Goal: Transaction & Acquisition: Purchase product/service

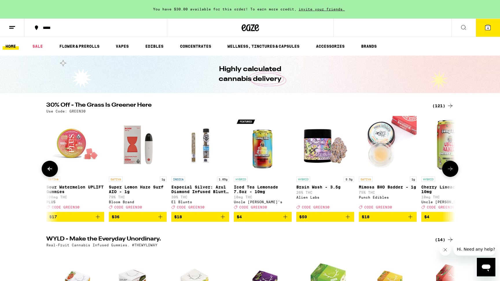
scroll to position [0, 1034]
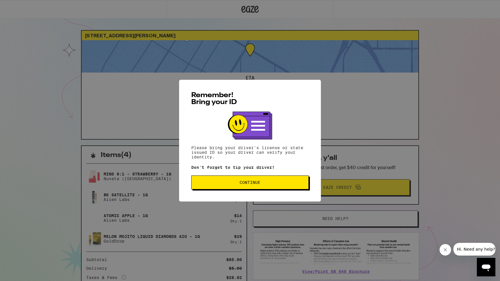
click at [233, 193] on div "Remember! Bring your ID Please bring your driver's license or state issued ID s…" at bounding box center [250, 141] width 142 height 122
click at [233, 185] on span "Continue" at bounding box center [250, 183] width 108 height 4
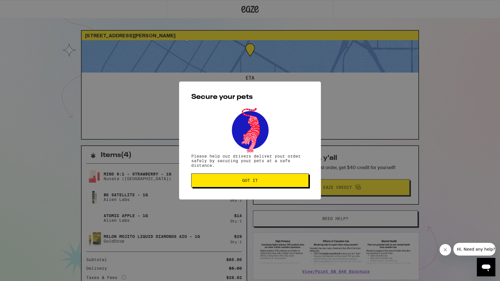
click at [233, 185] on button "Got it" at bounding box center [250, 181] width 118 height 14
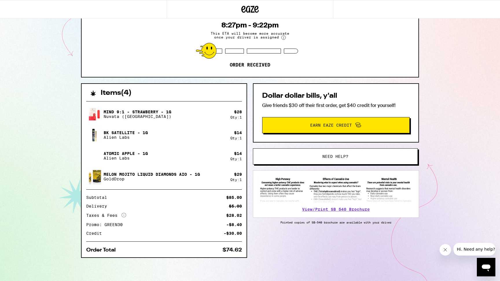
click at [103, 250] on div "Order Total" at bounding box center [103, 250] width 34 height 5
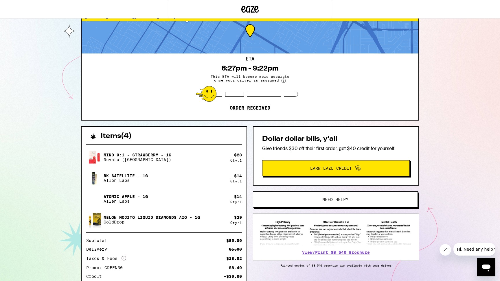
scroll to position [13, 0]
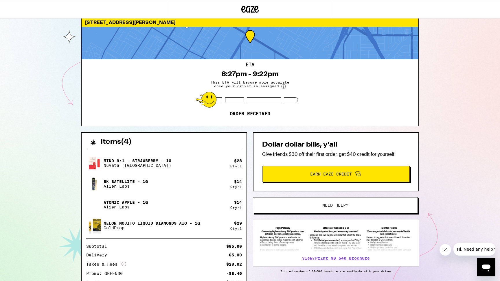
click at [330, 208] on button "Need help?" at bounding box center [335, 205] width 165 height 16
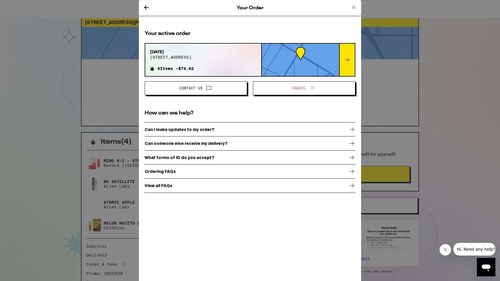
click at [196, 127] on div "Can I make updates to my order?" at bounding box center [250, 129] width 211 height 14
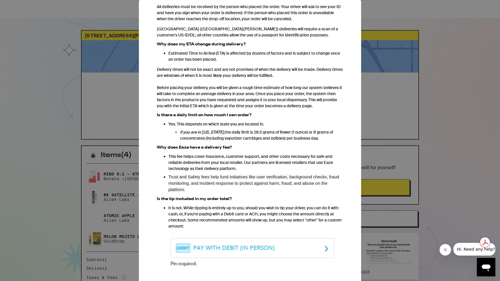
scroll to position [294, 0]
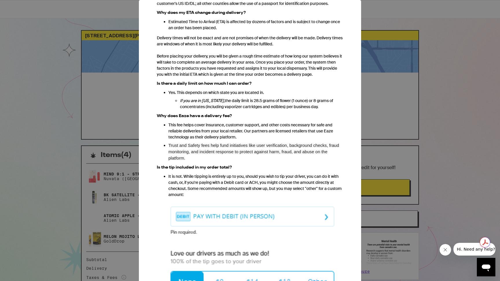
drag, startPoint x: 191, startPoint y: 181, endPoint x: 268, endPoint y: 179, distance: 77.1
click at [268, 179] on p "It is not. While tipping is entirely up to you, should you wish to tip your dri…" at bounding box center [256, 186] width 175 height 24
drag, startPoint x: 205, startPoint y: 175, endPoint x: 284, endPoint y: 183, distance: 80.0
click at [284, 183] on p "It is not. While tipping is entirely up to you, should you wish to tip your dri…" at bounding box center [256, 186] width 175 height 24
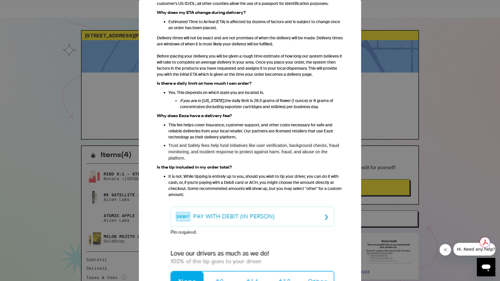
click at [285, 183] on p "It is not. While tipping is entirely up to you, should you wish to tip your dri…" at bounding box center [256, 186] width 175 height 24
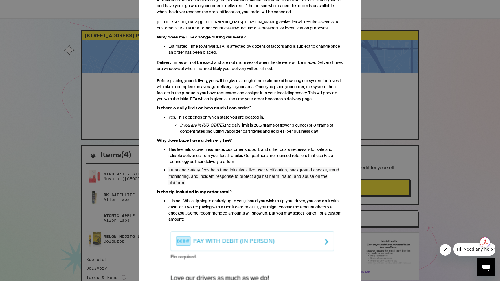
scroll to position [269, 0]
click at [419, 147] on div "Your Order Ordering FAQs We heard from you. You've got questions, and we've got…" at bounding box center [250, 140] width 500 height 281
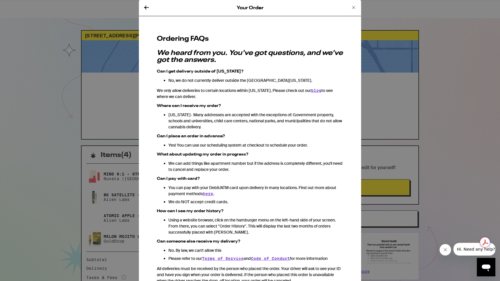
click at [353, 9] on icon at bounding box center [353, 7] width 7 height 7
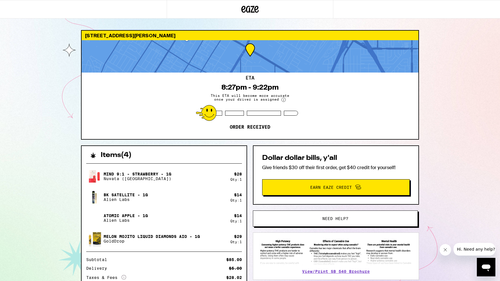
click at [330, 218] on span "Need help?" at bounding box center [336, 219] width 26 height 4
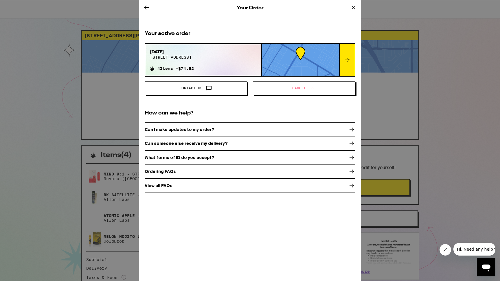
click at [181, 172] on div "Ordering FAQs" at bounding box center [250, 171] width 211 height 14
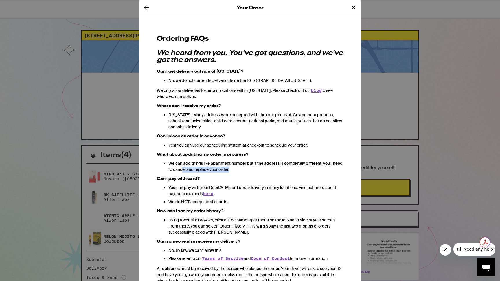
drag, startPoint x: 192, startPoint y: 167, endPoint x: 275, endPoint y: 169, distance: 83.1
click at [275, 169] on p "We can add things like apartment number but if the address is completely differ…" at bounding box center [256, 167] width 175 height 12
drag, startPoint x: 279, startPoint y: 167, endPoint x: 336, endPoint y: 180, distance: 59.4
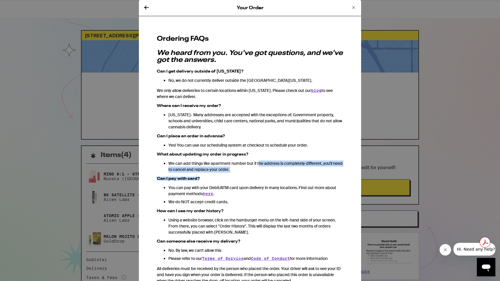
click at [336, 180] on h3 "Can I pay with card?" at bounding box center [250, 179] width 186 height 4
click at [351, 8] on icon at bounding box center [353, 7] width 7 height 7
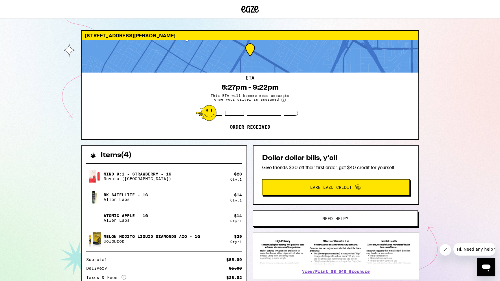
click at [253, 11] on icon at bounding box center [250, 9] width 9 height 7
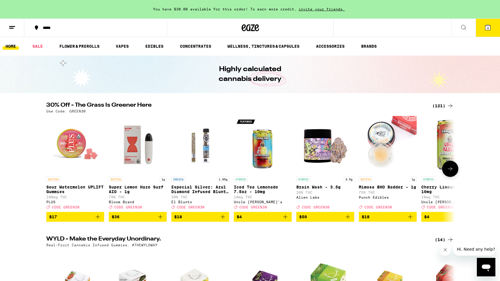
click at [159, 221] on icon "Add to bag" at bounding box center [160, 217] width 7 height 7
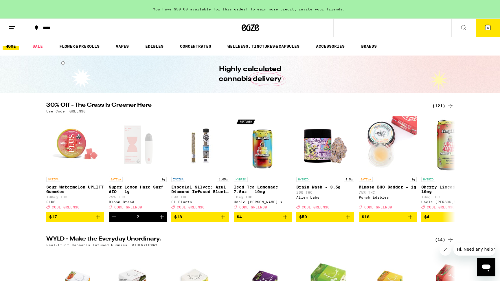
click at [491, 30] on icon at bounding box center [488, 27] width 7 height 7
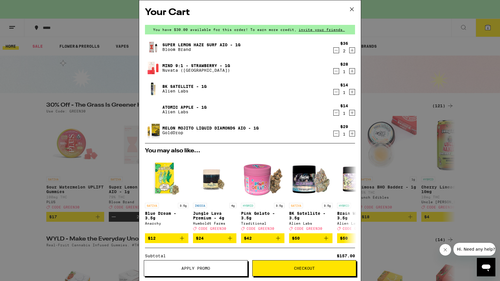
click at [335, 51] on icon "Decrement" at bounding box center [336, 50] width 5 height 7
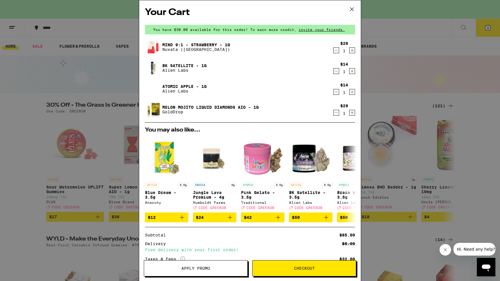
click at [352, 9] on icon at bounding box center [351, 9] width 3 height 3
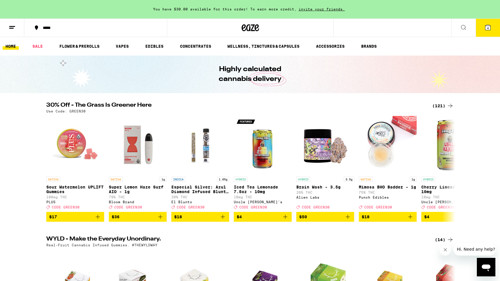
click at [9, 25] on icon at bounding box center [12, 27] width 7 height 7
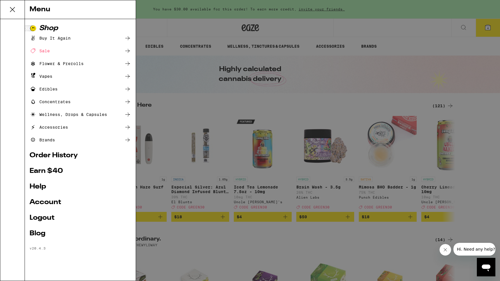
click at [53, 155] on link "Order History" at bounding box center [81, 155] width 102 height 7
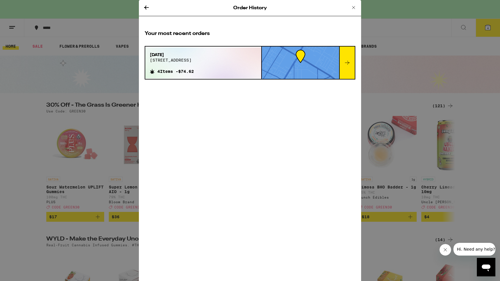
click at [226, 76] on div "Sep 24, 2025 9066 firestone blvd 4 Items - $74.62" at bounding box center [203, 62] width 116 height 31
click at [345, 71] on div at bounding box center [347, 63] width 16 height 32
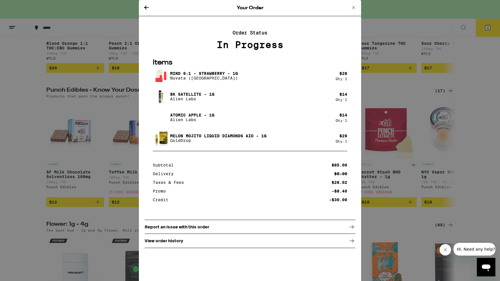
scroll to position [258, 0]
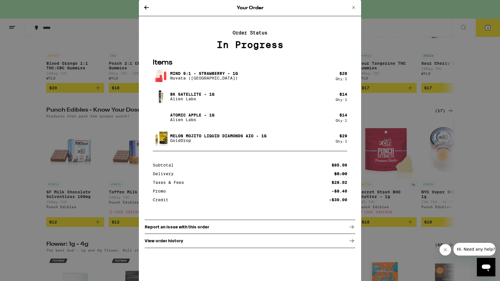
click at [200, 243] on div "View order history" at bounding box center [250, 241] width 211 height 14
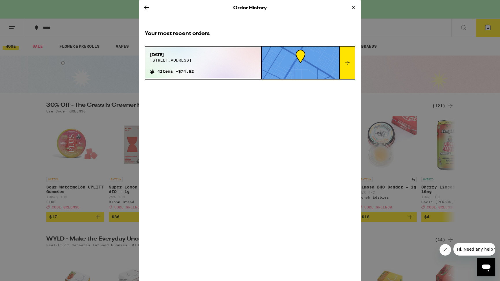
click at [227, 44] on div "Your most recent orders Sep 24, 2025 9066 firestone blvd 4 Items - $74.62" at bounding box center [250, 57] width 222 height 67
click at [341, 67] on div at bounding box center [347, 63] width 16 height 32
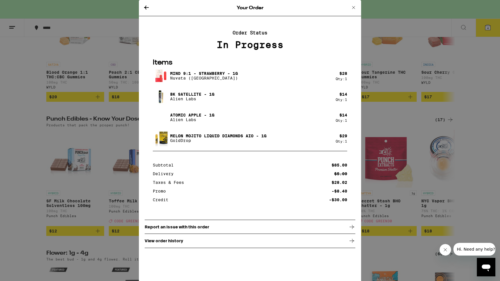
scroll to position [97, 0]
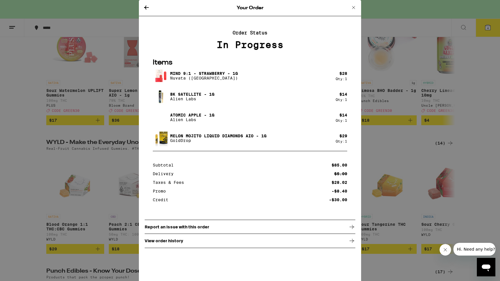
click at [34, 64] on div "Your Order Order Status In Progress Items Mind 9:1 - Strawberry - 1g Nuvata (CA…" at bounding box center [250, 140] width 500 height 281
click at [143, 10] on icon at bounding box center [146, 7] width 7 height 7
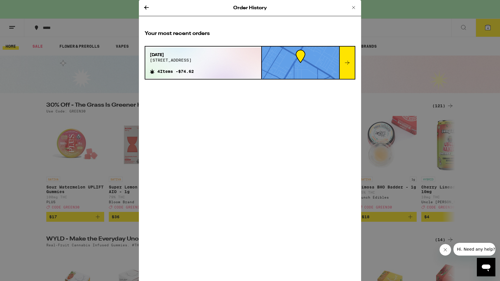
click at [146, 9] on icon at bounding box center [146, 7] width 7 height 7
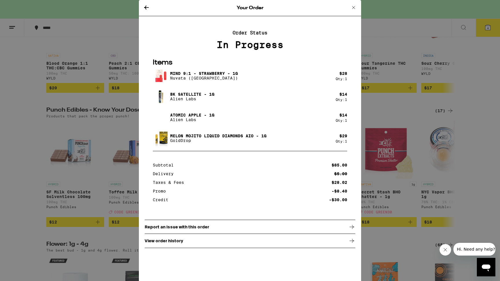
click at [146, 8] on icon at bounding box center [146, 8] width 5 height 4
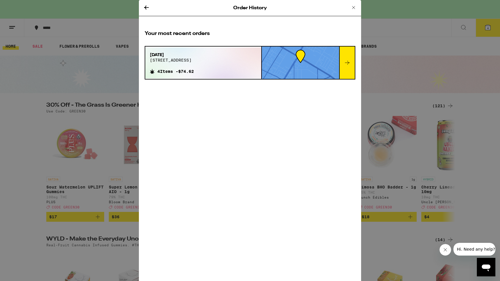
click at [354, 6] on icon at bounding box center [353, 7] width 7 height 7
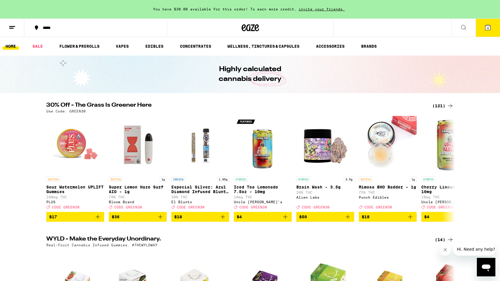
click at [10, 30] on icon at bounding box center [12, 27] width 7 height 7
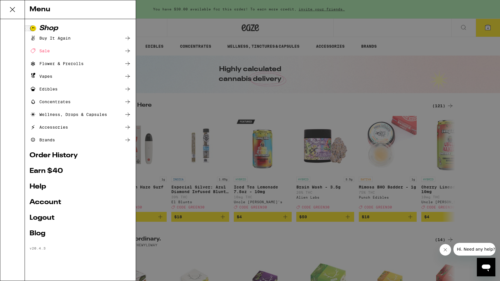
click at [51, 204] on link "Account" at bounding box center [81, 202] width 102 height 7
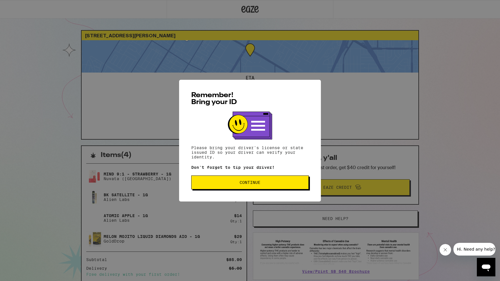
click at [255, 185] on span "Continue" at bounding box center [250, 183] width 21 height 4
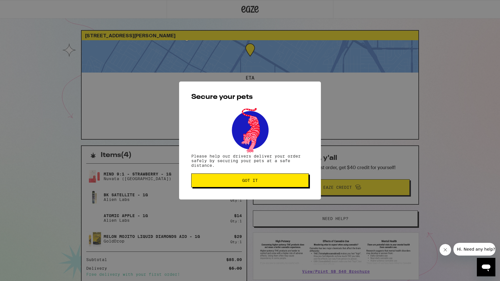
click at [255, 185] on button "Got it" at bounding box center [250, 181] width 118 height 14
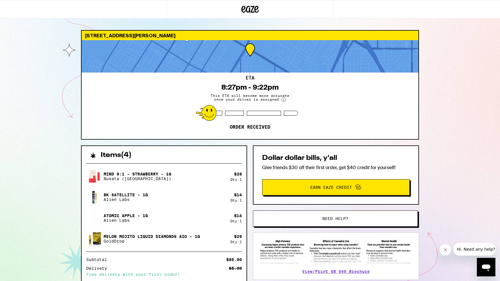
click at [282, 100] on circle at bounding box center [284, 100] width 4 height 4
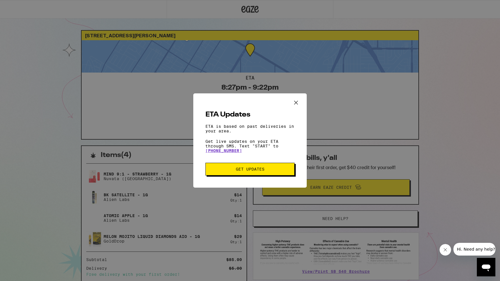
click at [299, 101] on icon "Close ETA information modal" at bounding box center [296, 102] width 9 height 9
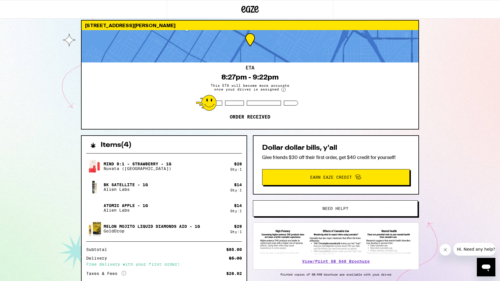
scroll to position [68, 0]
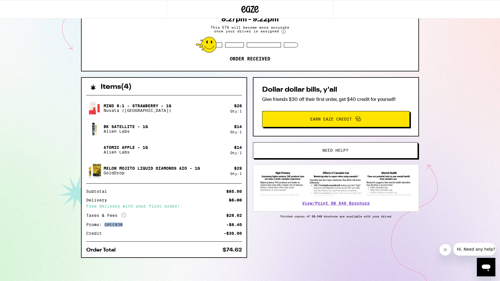
drag, startPoint x: 122, startPoint y: 226, endPoint x: 104, endPoint y: 226, distance: 17.4
click at [104, 226] on div "Promo: GREEN30" at bounding box center [106, 225] width 41 height 4
copy div "GREEN30"
click at [324, 145] on button "Need help?" at bounding box center [335, 150] width 165 height 16
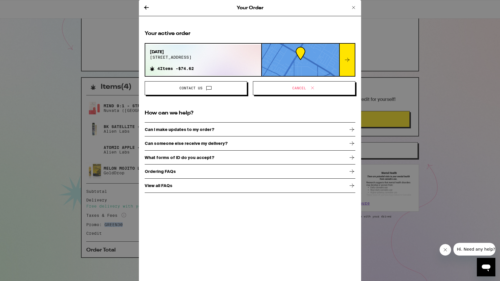
click at [299, 91] on span "Cancel" at bounding box center [304, 89] width 93 height 8
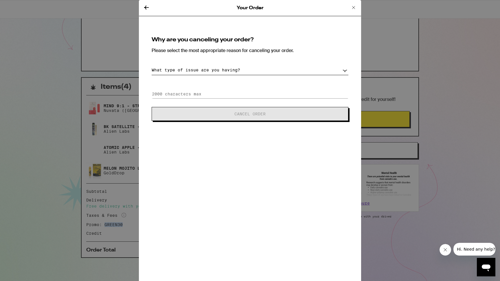
click at [217, 67] on select "What type of issue are you having? Order taking too long Order arriving too soo…" at bounding box center [250, 70] width 197 height 10
select select "payment-issues"
click at [152, 65] on select "What type of issue are you having? Order taking too long Order arriving too soo…" at bounding box center [250, 70] width 197 height 10
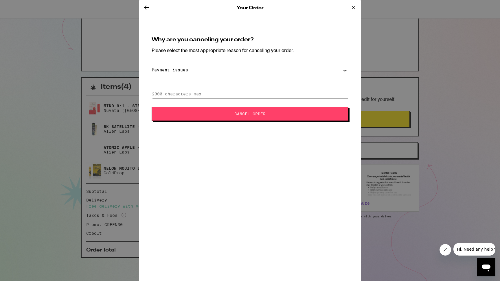
click at [193, 123] on div "Why are you canceling your order? Please select the most appropriate reason for…" at bounding box center [250, 79] width 211 height 98
click at [194, 116] on button "Cancel Order" at bounding box center [250, 114] width 197 height 14
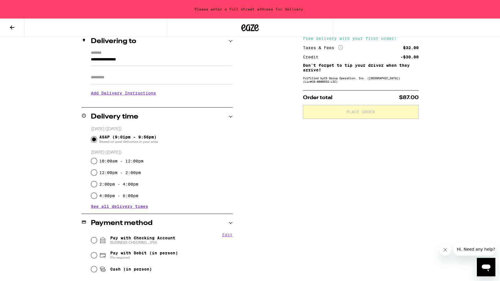
scroll to position [122, 0]
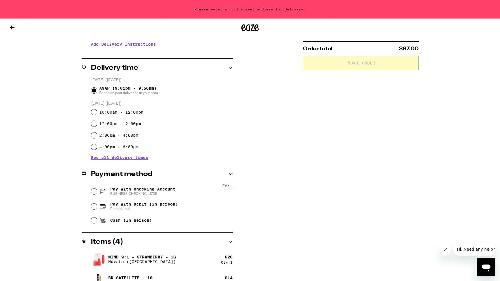
click at [138, 192] on span "Pay with Checking Account BUSINESS CHECKING ...1705" at bounding box center [142, 191] width 65 height 9
click at [97, 192] on input "Pay with Checking Account BUSINESS CHECKING ...1705" at bounding box center [94, 192] width 6 height 6
radio input "true"
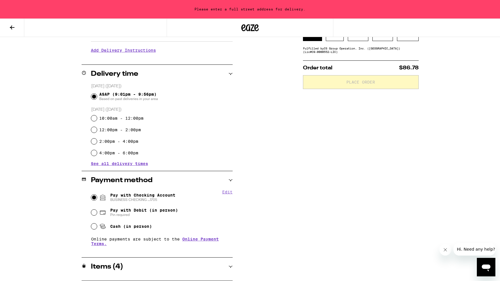
scroll to position [0, 0]
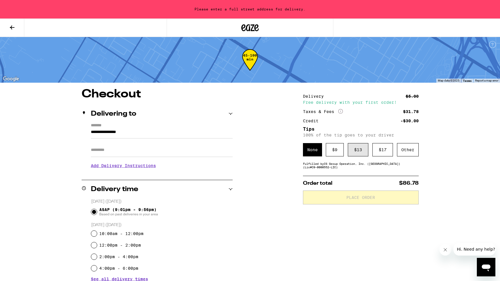
click at [361, 154] on div "$ 13" at bounding box center [358, 149] width 21 height 13
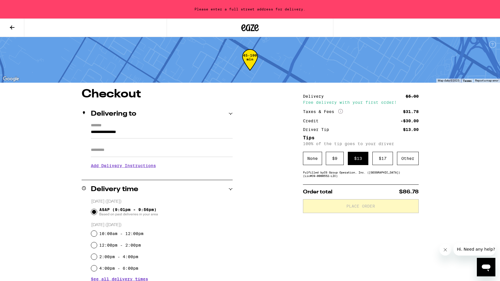
click at [120, 132] on input "**********" at bounding box center [162, 134] width 142 height 10
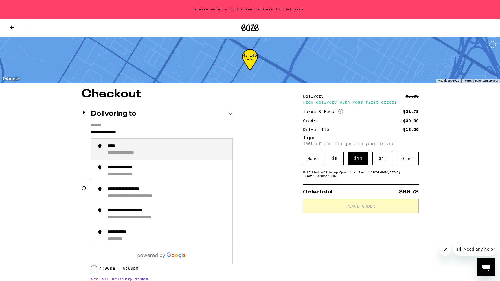
drag, startPoint x: 158, startPoint y: 133, endPoint x: 70, endPoint y: 133, distance: 87.7
click at [70, 133] on div "**********" at bounding box center [250, 243] width 417 height 308
click at [169, 150] on div "**********" at bounding box center [167, 150] width 120 height 12
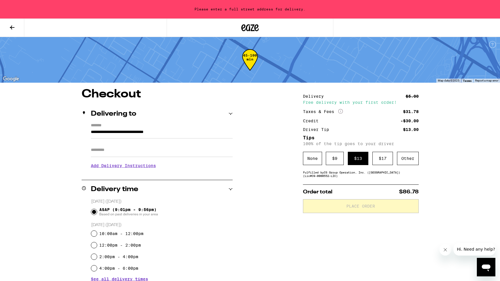
type input "**********"
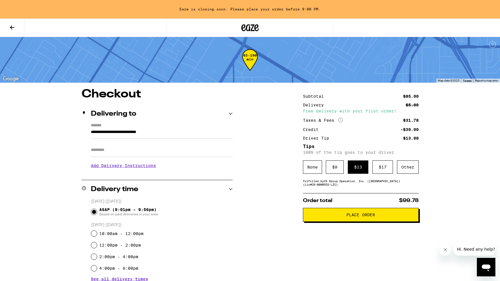
click at [119, 151] on input "Apt/Suite" at bounding box center [162, 150] width 142 height 14
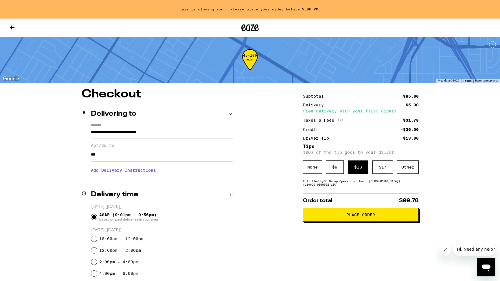
type input "***"
click at [308, 242] on div "Subtotal $85.00 Delivery $5.00 Free delivery with your first order! Taxes & Fee…" at bounding box center [361, 285] width 116 height 392
click at [329, 217] on span "Place Order" at bounding box center [361, 215] width 106 height 4
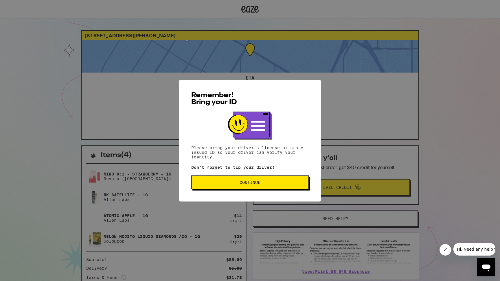
click at [278, 187] on button "Continue" at bounding box center [250, 183] width 118 height 14
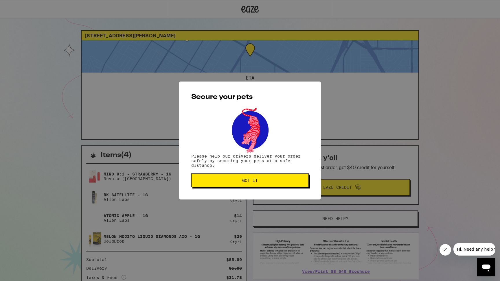
click at [278, 187] on button "Got it" at bounding box center [250, 181] width 118 height 14
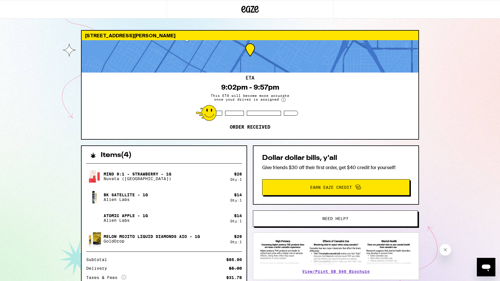
click at [253, 102] on span "This ETA will become more accurate once your driver is assigned" at bounding box center [250, 98] width 87 height 8
